Goal: Transaction & Acquisition: Purchase product/service

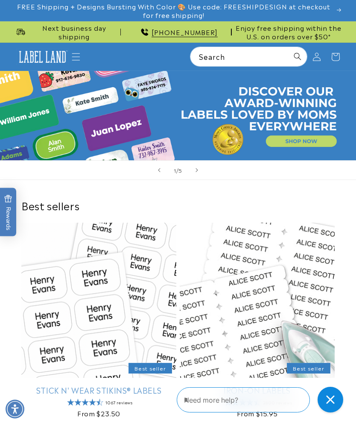
click at [74, 54] on icon "Menu" at bounding box center [76, 57] width 9 height 9
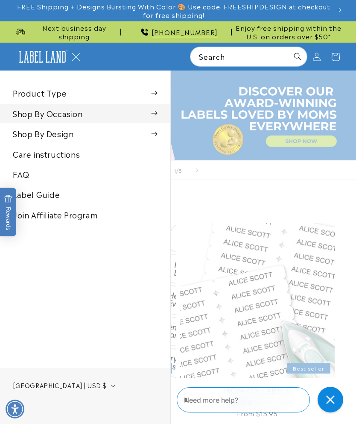
click at [153, 110] on span at bounding box center [154, 113] width 6 height 9
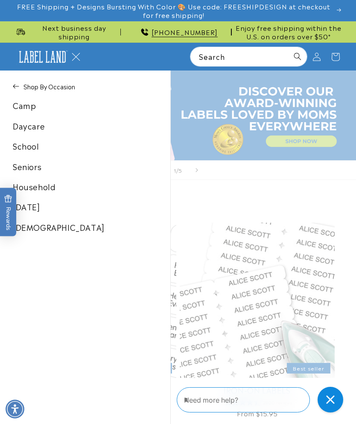
click at [35, 150] on link "School" at bounding box center [85, 145] width 170 height 19
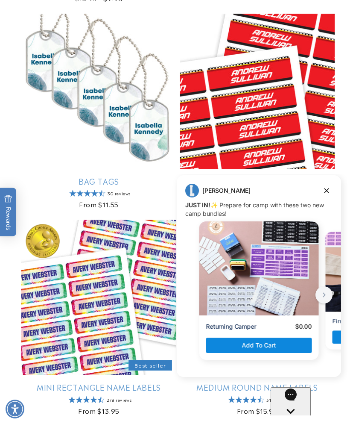
scroll to position [1022, 0]
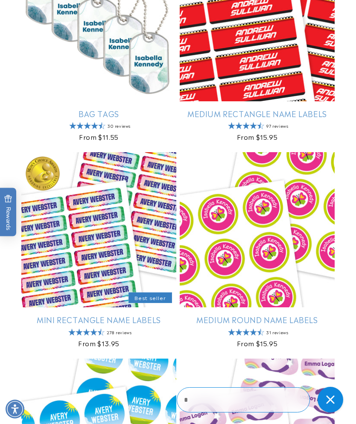
click at [332, 314] on link "Medium Round Name Labels" at bounding box center [257, 319] width 155 height 10
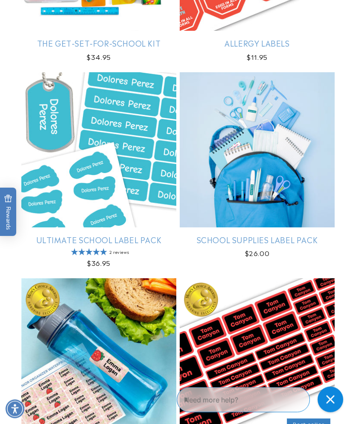
scroll to position [286, 0]
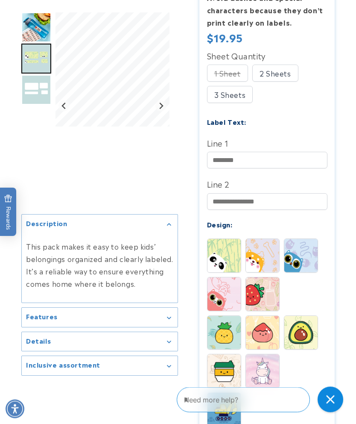
scroll to position [286, 0]
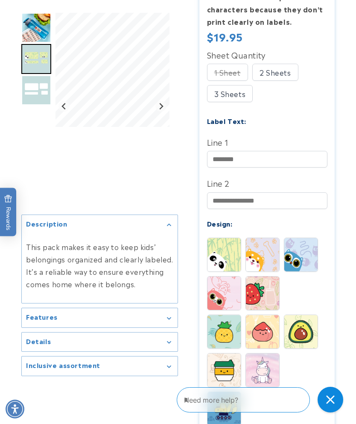
click at [267, 256] on img at bounding box center [262, 254] width 33 height 33
click at [299, 264] on img at bounding box center [300, 254] width 33 height 33
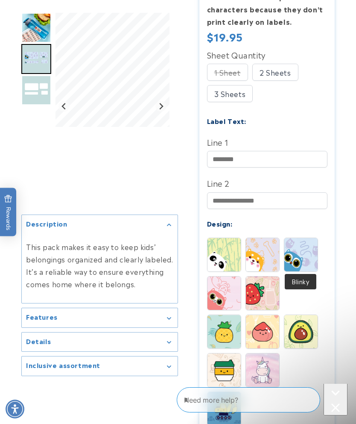
scroll to position [0, 0]
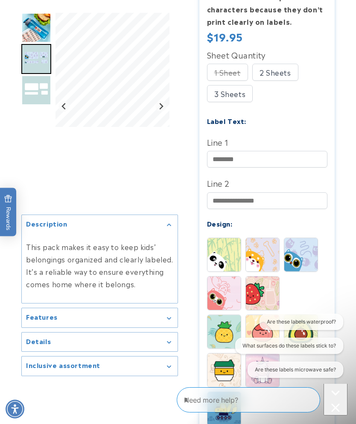
click at [265, 296] on img at bounding box center [262, 292] width 33 height 33
click at [234, 295] on img at bounding box center [224, 292] width 33 height 33
click at [230, 340] on img at bounding box center [224, 331] width 33 height 33
click at [261, 328] on img at bounding box center [262, 331] width 33 height 33
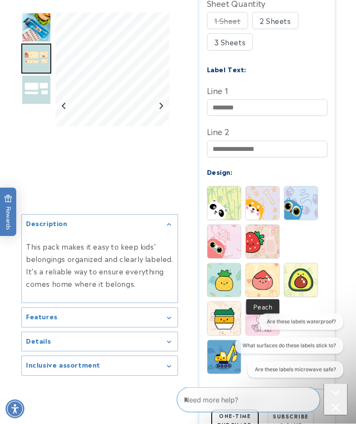
scroll to position [337, 0]
click at [309, 276] on img at bounding box center [300, 279] width 33 height 33
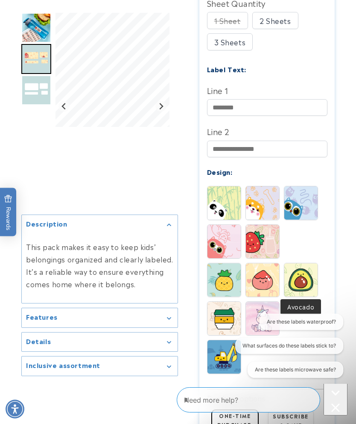
click at [261, 321] on img at bounding box center [262, 318] width 33 height 33
click at [232, 322] on img at bounding box center [224, 318] width 33 height 33
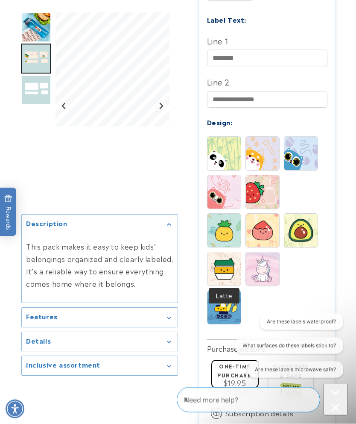
scroll to position [387, 0]
click at [235, 312] on img at bounding box center [224, 306] width 33 height 33
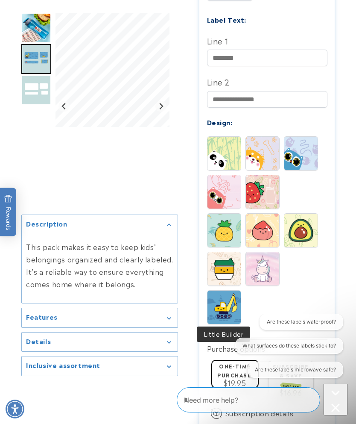
click at [255, 197] on img at bounding box center [262, 191] width 33 height 33
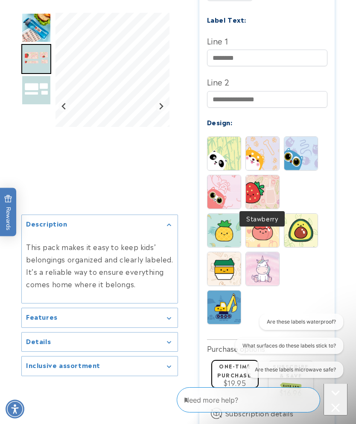
click at [222, 276] on img at bounding box center [224, 268] width 33 height 33
click at [226, 266] on img at bounding box center [224, 268] width 33 height 33
click at [220, 229] on img at bounding box center [224, 230] width 33 height 33
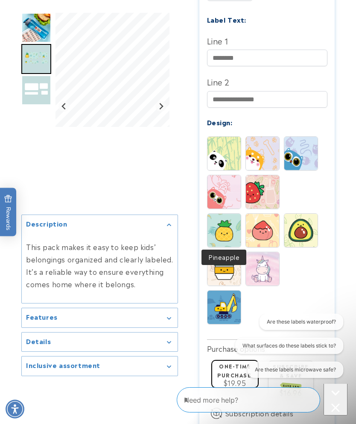
click at [265, 191] on img at bounding box center [262, 191] width 33 height 33
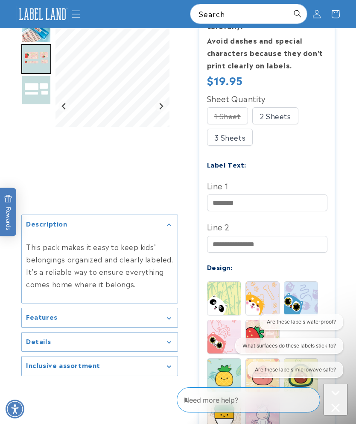
scroll to position [241, 0]
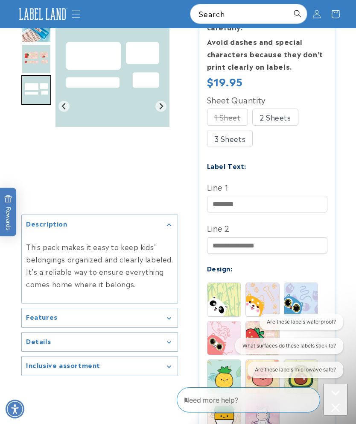
click at [31, 36] on img "Go to slide 1" at bounding box center [36, 28] width 30 height 30
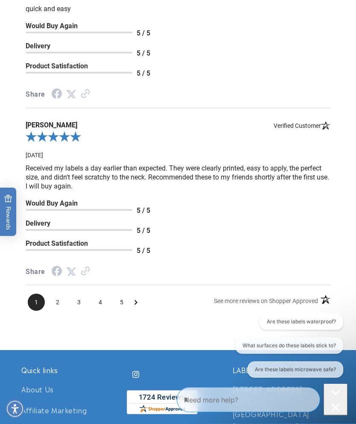
scroll to position [1751, 0]
click at [58, 307] on span "2" at bounding box center [57, 301] width 17 height 17
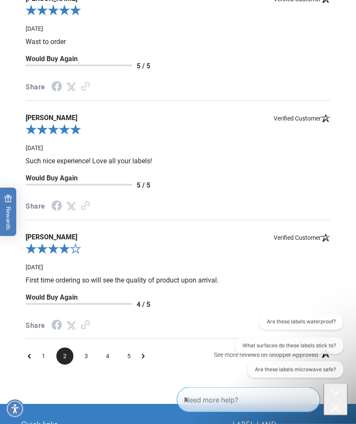
scroll to position [1559, 0]
click at [88, 358] on span "3" at bounding box center [86, 355] width 17 height 17
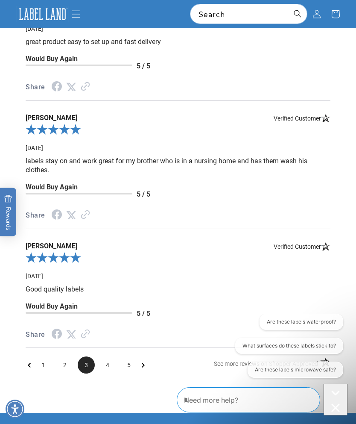
scroll to position [1544, 0]
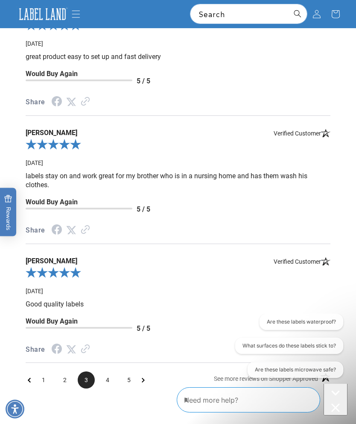
click at [85, 378] on span "3" at bounding box center [86, 379] width 17 height 17
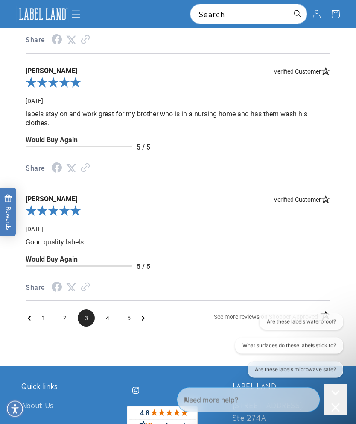
scroll to position [1606, 0]
click at [107, 319] on span "4" at bounding box center [107, 317] width 17 height 17
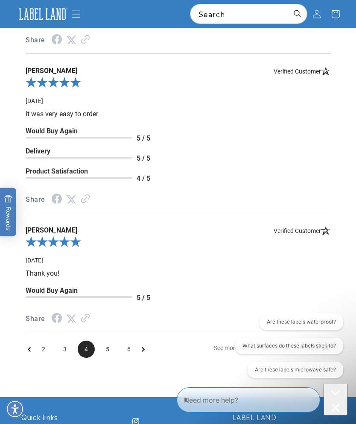
scroll to position [1544, 0]
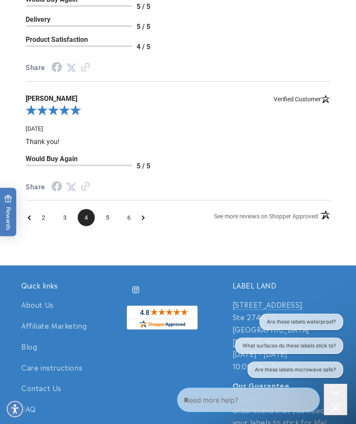
click at [109, 220] on span "5" at bounding box center [107, 217] width 17 height 17
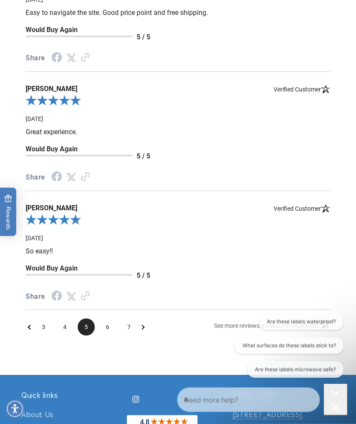
scroll to position [1589, 0]
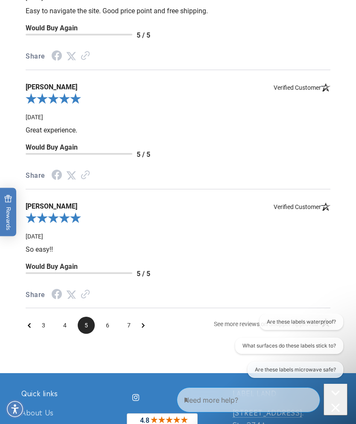
click at [109, 329] on span "6" at bounding box center [107, 324] width 17 height 17
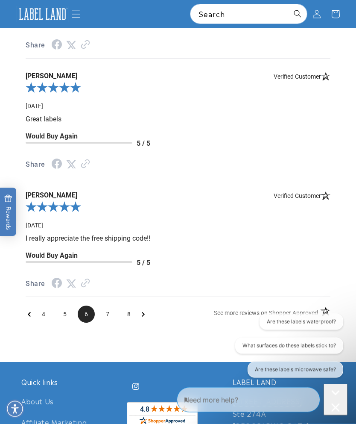
scroll to position [1600, 0]
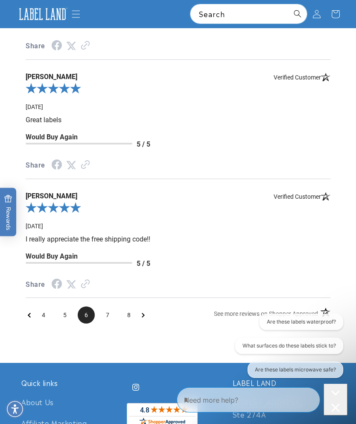
click at [110, 319] on span "7" at bounding box center [107, 314] width 17 height 17
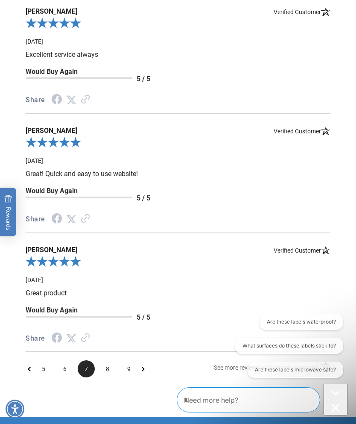
scroll to position [1547, 0]
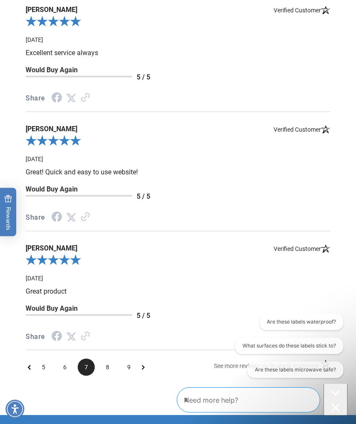
click at [110, 371] on span "8" at bounding box center [107, 366] width 17 height 17
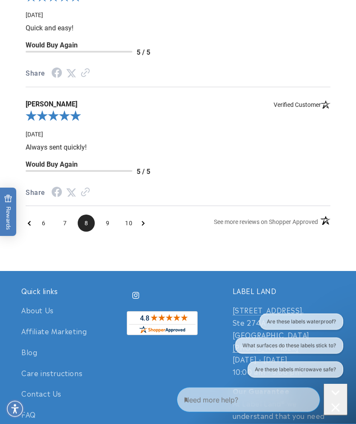
scroll to position [1701, 0]
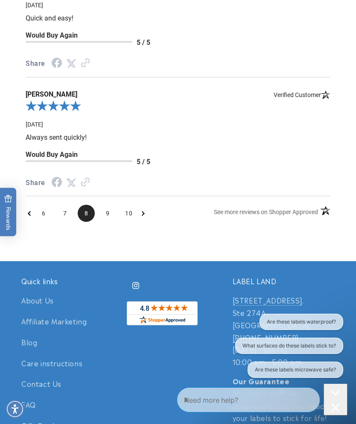
click at [35, 219] on span "6" at bounding box center [43, 213] width 17 height 17
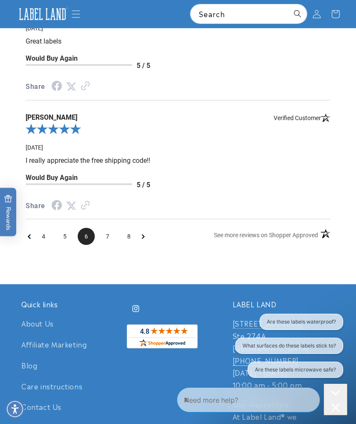
scroll to position [1677, 0]
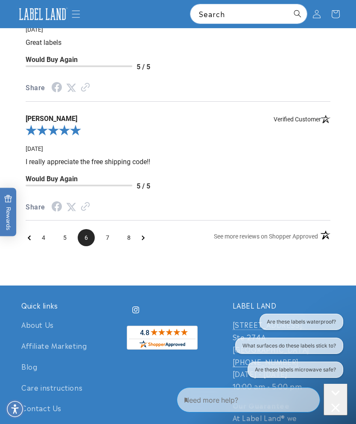
click at [28, 240] on icon "Previous Page" at bounding box center [29, 237] width 3 height 7
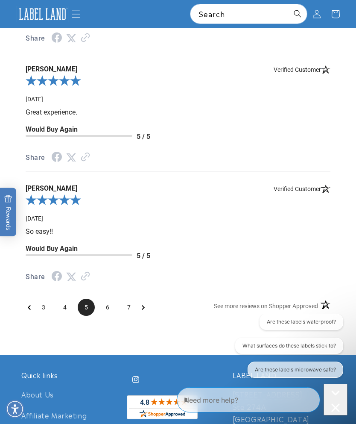
click at [43, 313] on span "3" at bounding box center [43, 307] width 17 height 17
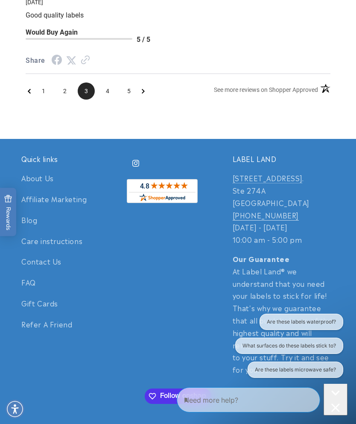
scroll to position [1842, 0]
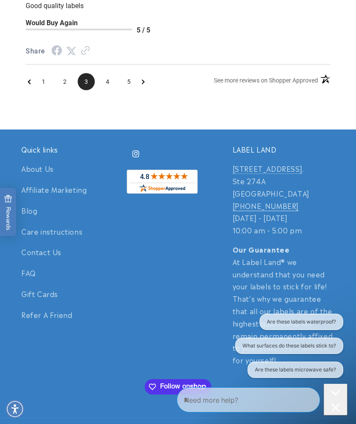
click at [41, 85] on span "1" at bounding box center [43, 81] width 17 height 17
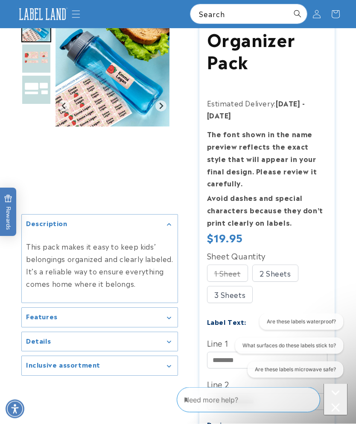
scroll to position [0, 0]
